Goal: Check status: Check status

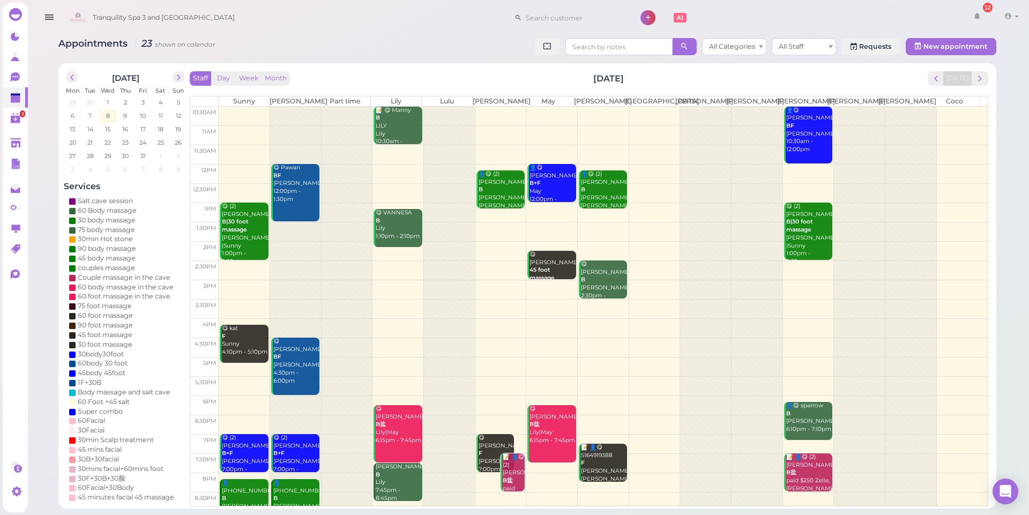
click at [88, 114] on span "7" at bounding box center [89, 116] width 5 height 10
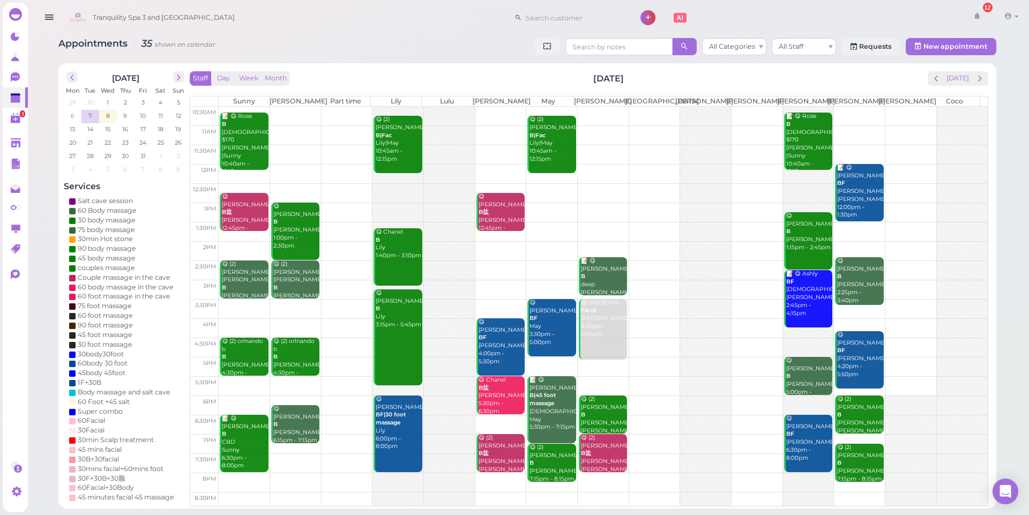
click at [73, 115] on span "6" at bounding box center [73, 116] width 6 height 10
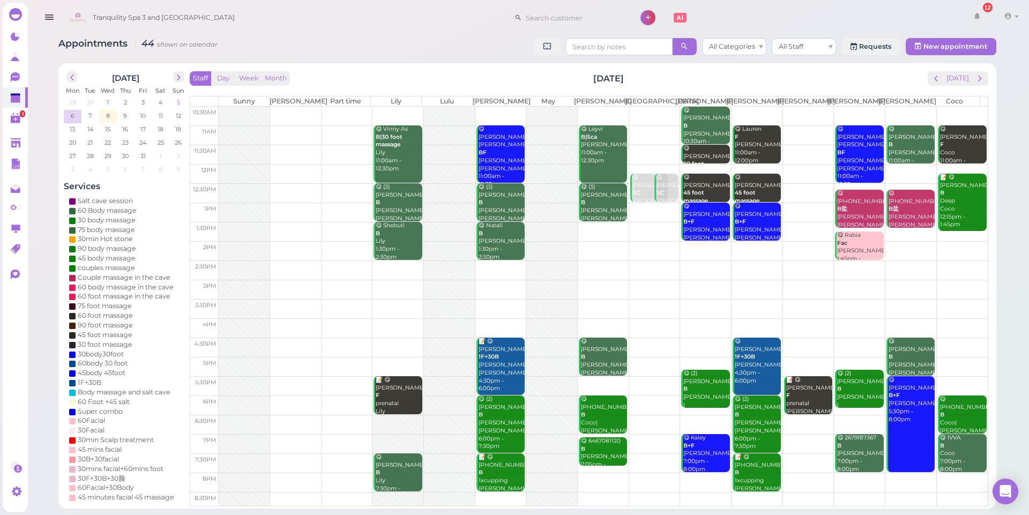
click at [176, 101] on span "5" at bounding box center [178, 103] width 5 height 10
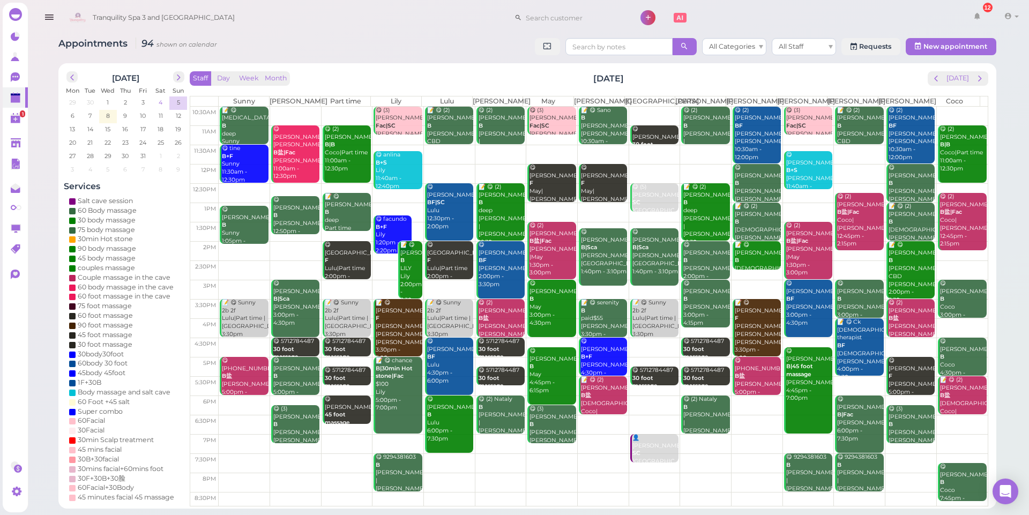
click at [162, 102] on span "4" at bounding box center [161, 103] width 6 height 10
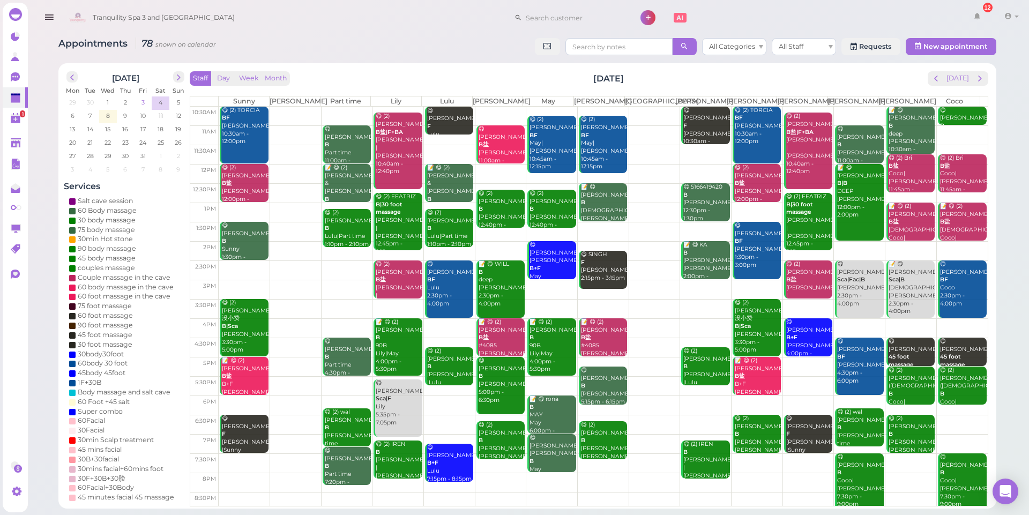
click at [141, 100] on span "3" at bounding box center [142, 103] width 5 height 10
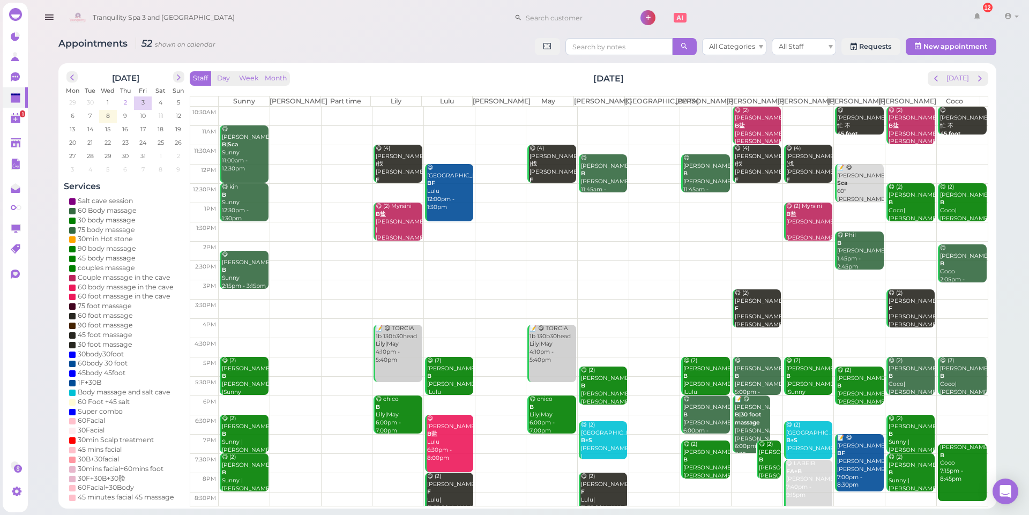
click at [124, 101] on span "2" at bounding box center [125, 103] width 5 height 10
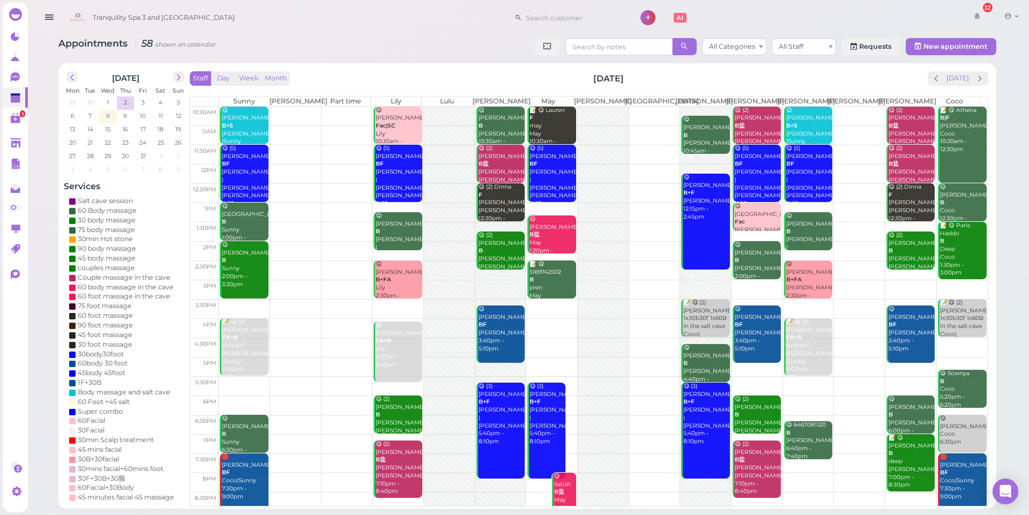
click at [109, 114] on span "8" at bounding box center [108, 116] width 6 height 10
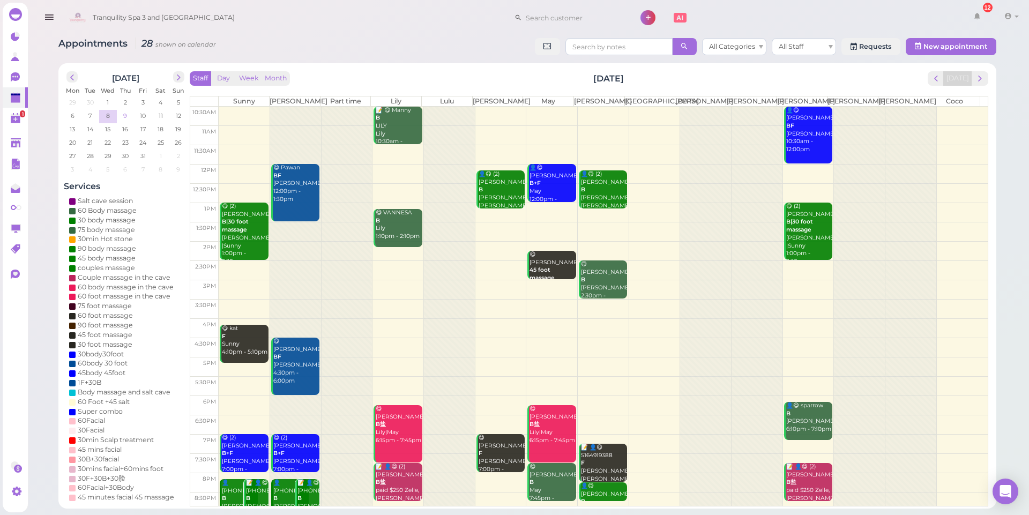
click at [122, 118] on td "9" at bounding box center [126, 115] width 18 height 11
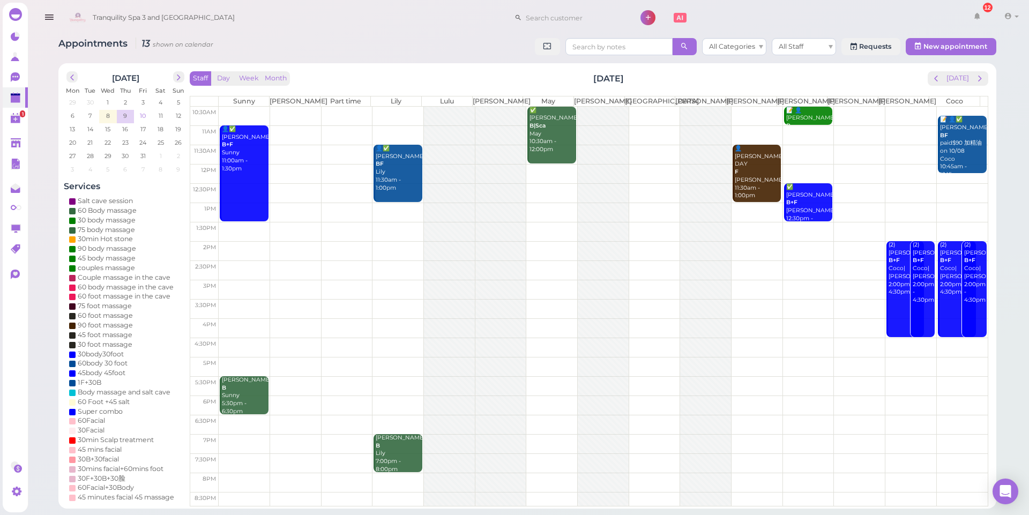
click at [142, 118] on span "10" at bounding box center [143, 116] width 8 height 10
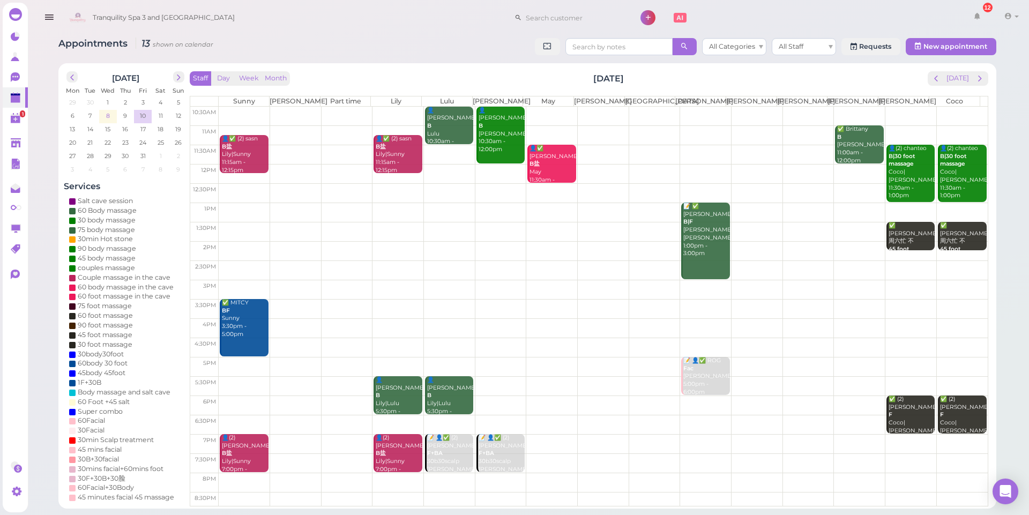
click at [105, 115] on span "8" at bounding box center [108, 116] width 6 height 10
